Goal: Check status

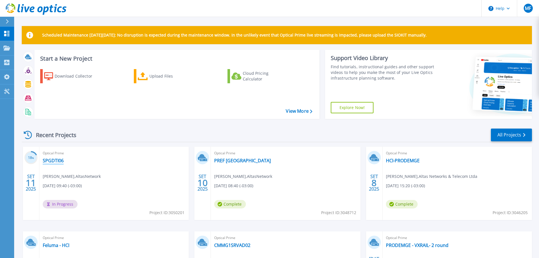
click at [55, 160] on link "SPGDTI06" at bounding box center [53, 161] width 21 height 6
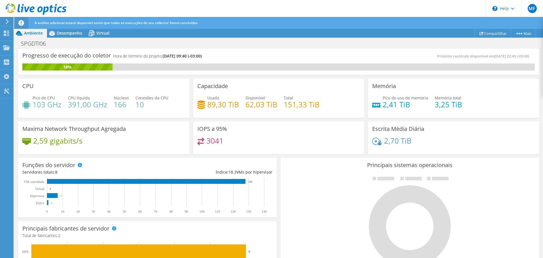
click at [171, 230] on div "Principais fabricantes de servidor Os fabricantes são exibidos em servidores fí…" at bounding box center [147, 257] width 259 height 72
